Goal: Navigation & Orientation: Find specific page/section

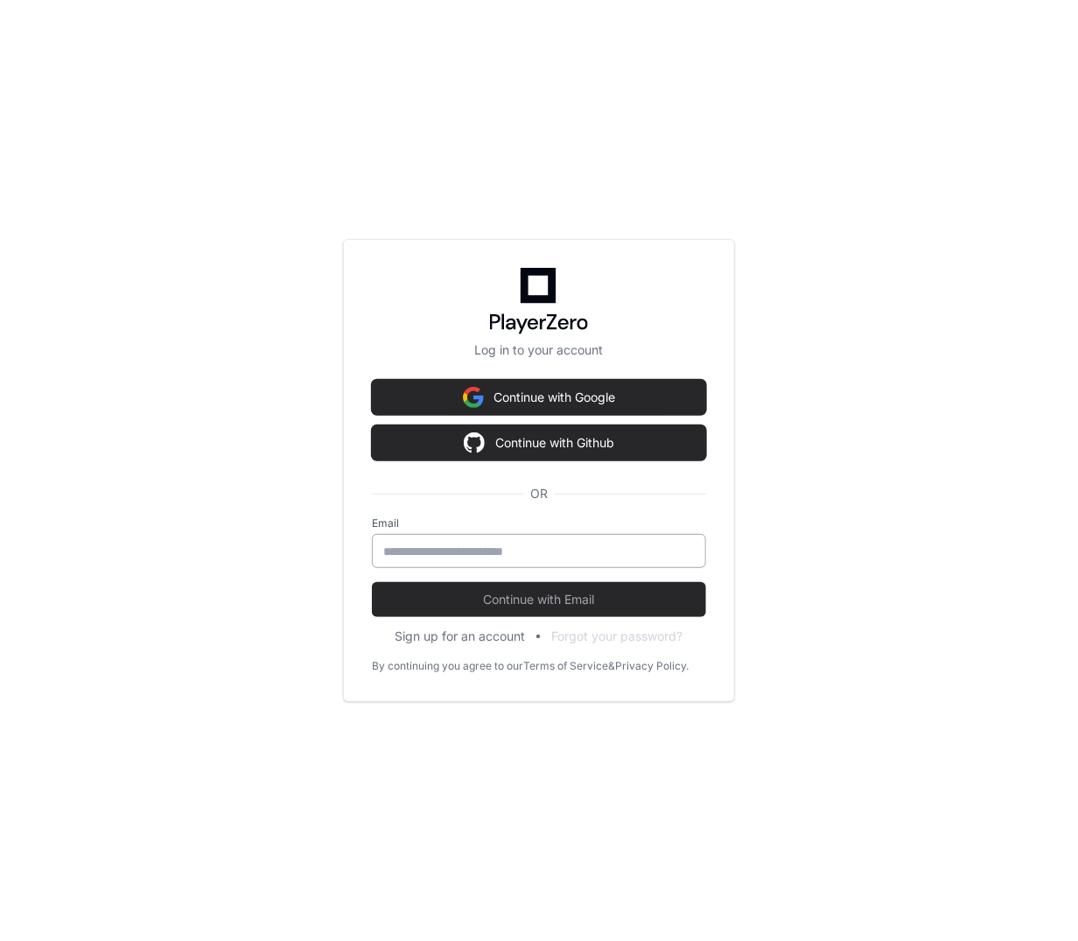
click at [574, 558] on div at bounding box center [539, 551] width 334 height 34
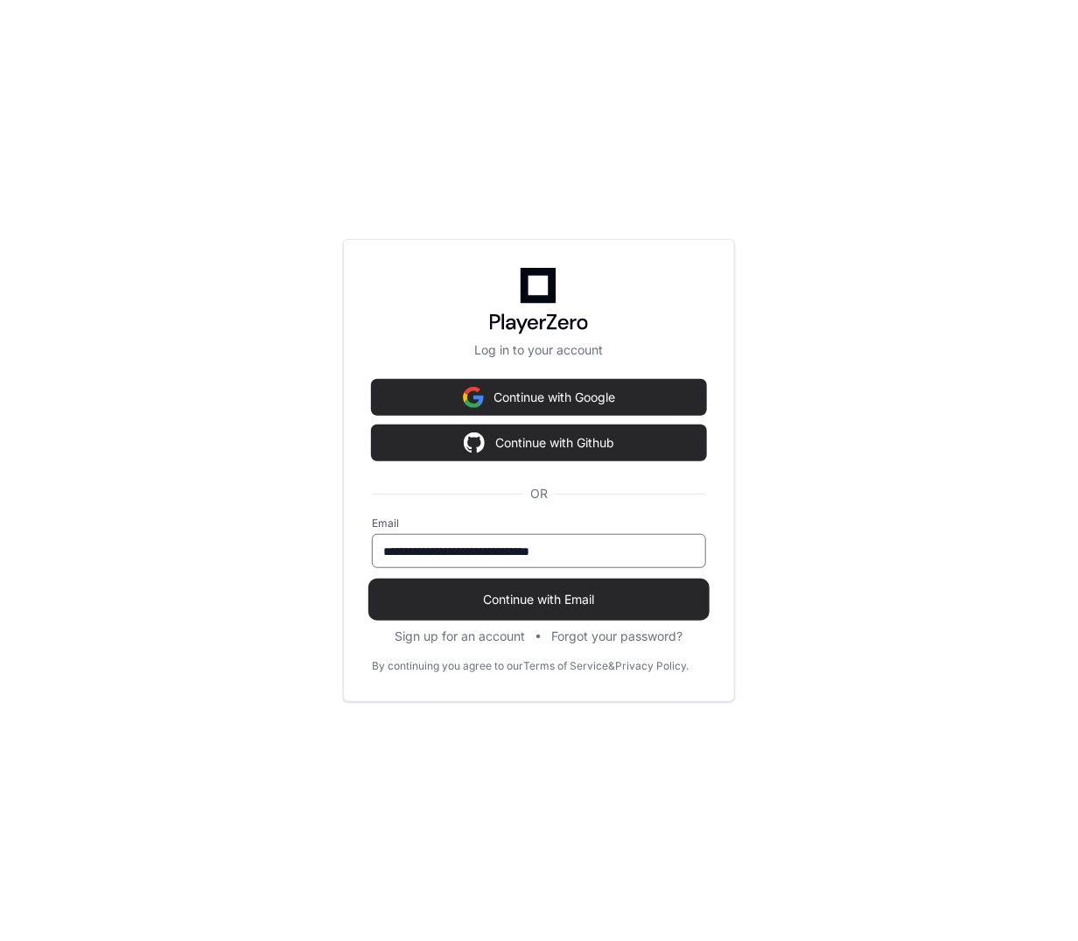
type input "**********"
click at [634, 600] on span "Continue with Email" at bounding box center [539, 600] width 334 height 18
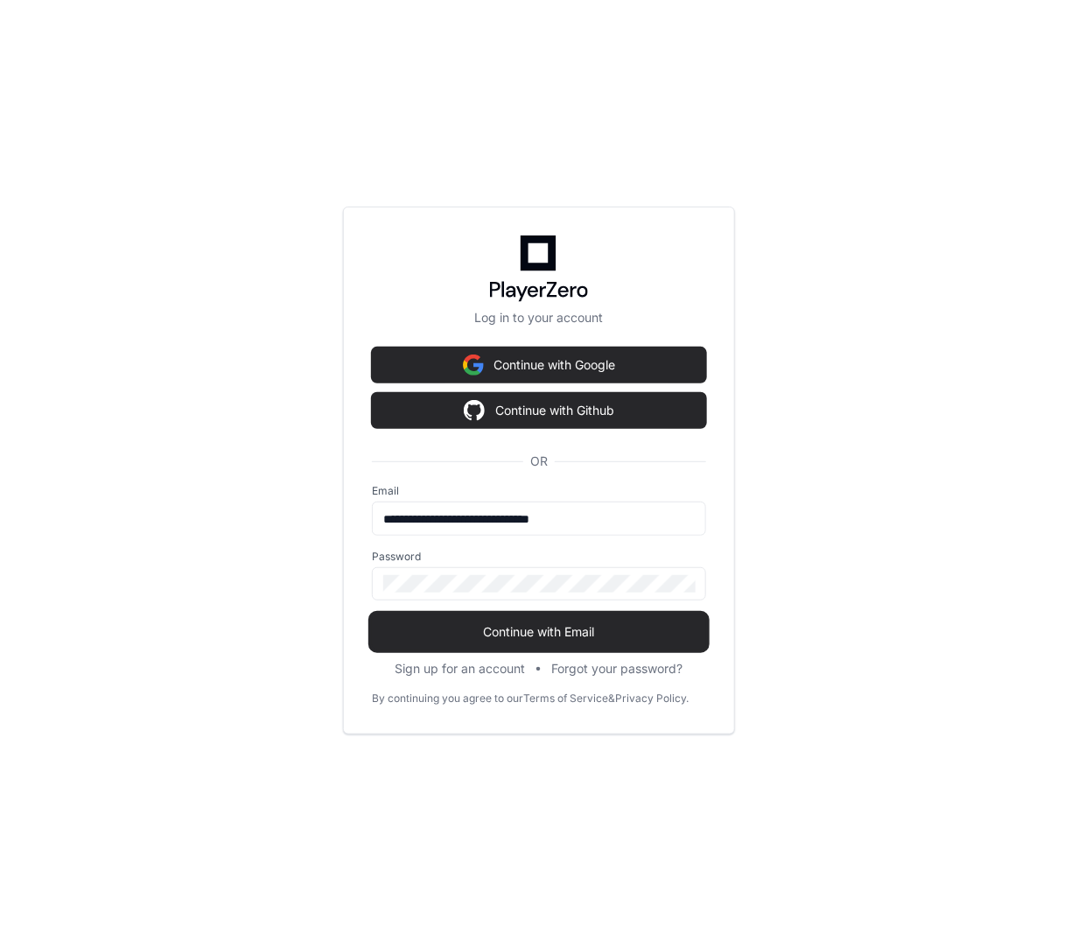
click at [657, 632] on span "Continue with Email" at bounding box center [539, 632] width 334 height 18
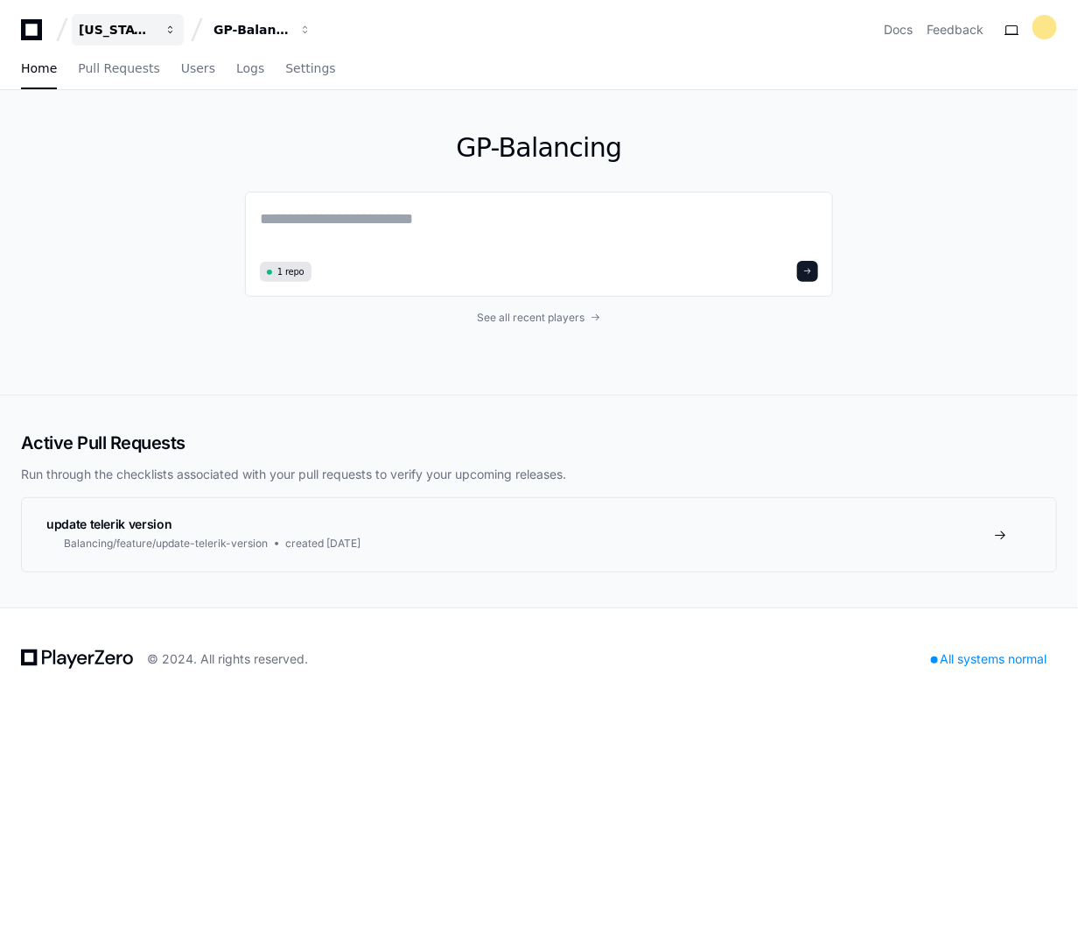
click at [123, 22] on div "[US_STATE] Pacific" at bounding box center [116, 30] width 75 height 18
click at [154, 25] on div "GP-Balancing" at bounding box center [116, 30] width 75 height 18
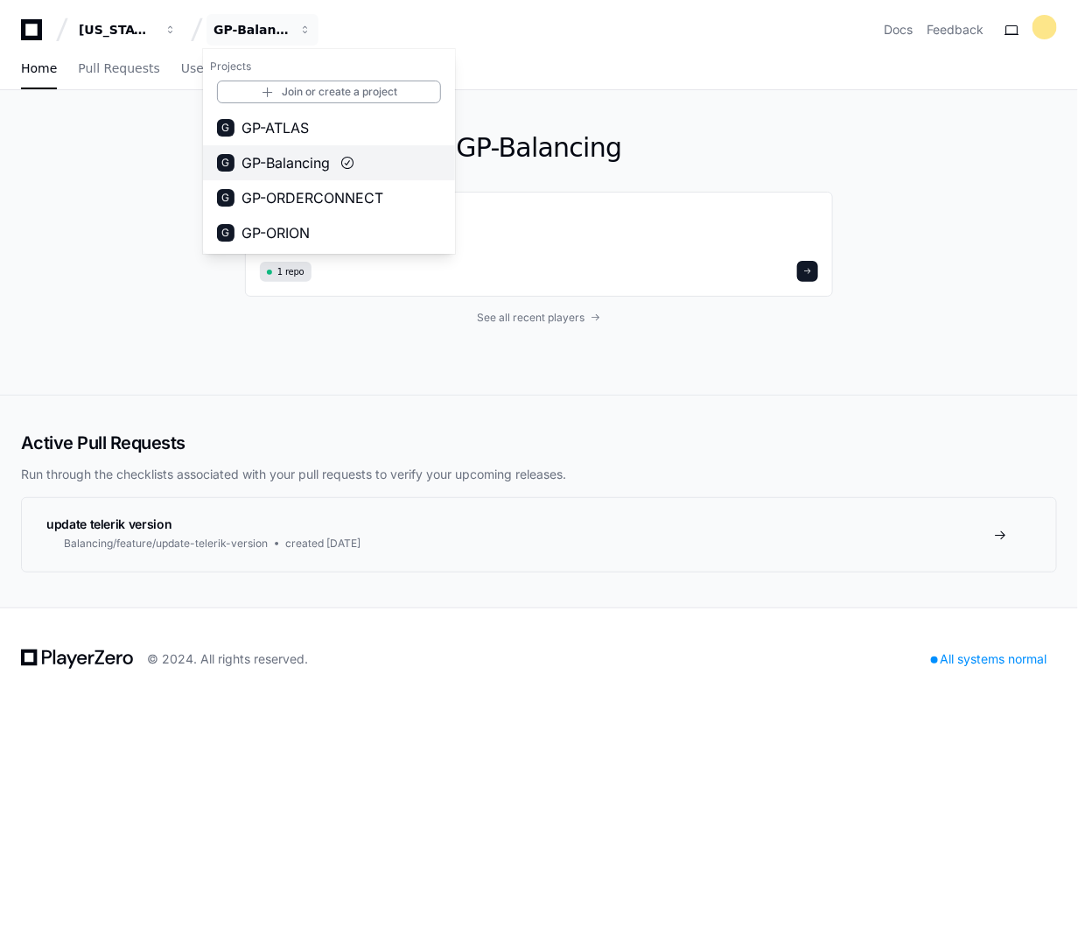
click at [299, 162] on span "GP-Balancing" at bounding box center [286, 162] width 88 height 21
